Goal: Information Seeking & Learning: Learn about a topic

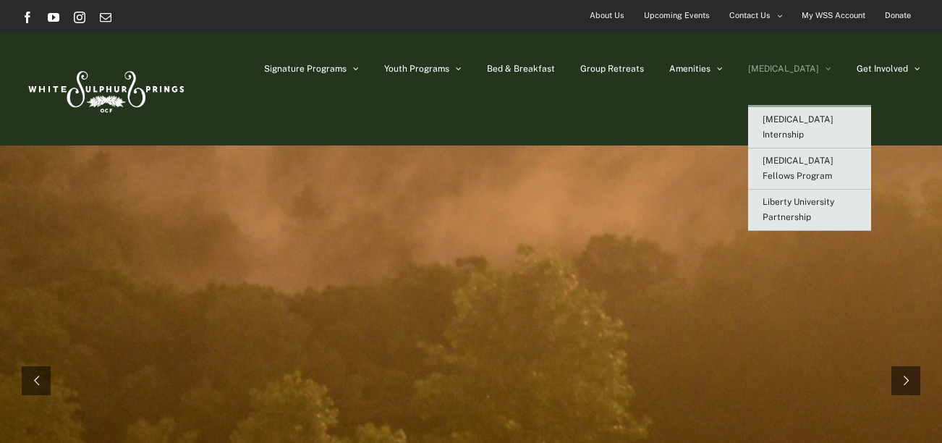
click at [811, 68] on span "[MEDICAL_DATA]" at bounding box center [783, 68] width 71 height 9
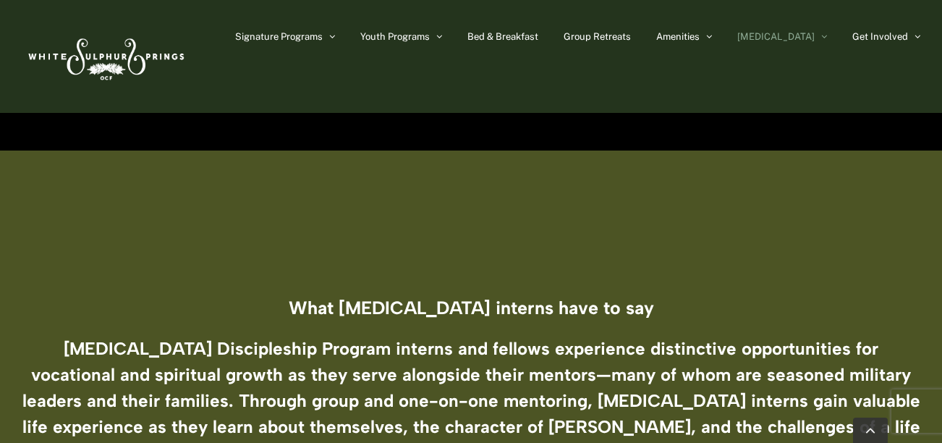
scroll to position [61, 0]
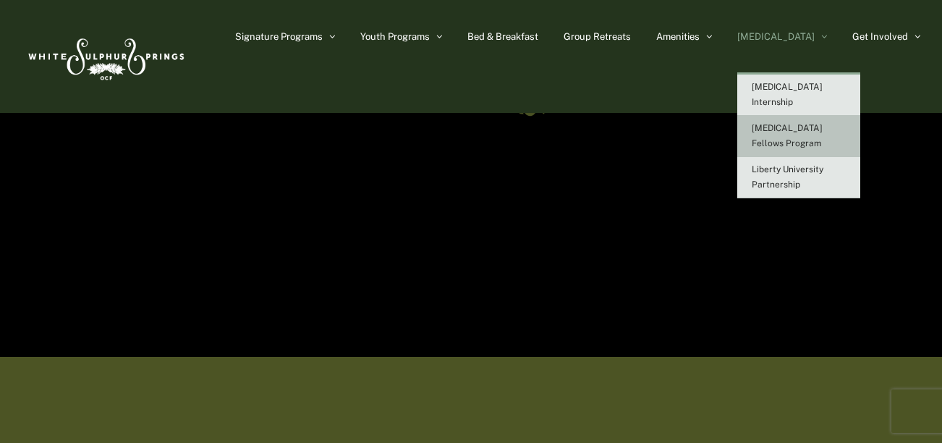
click at [819, 116] on link "[MEDICAL_DATA] Fellows Program" at bounding box center [799, 136] width 123 height 41
